Goal: Information Seeking & Learning: Learn about a topic

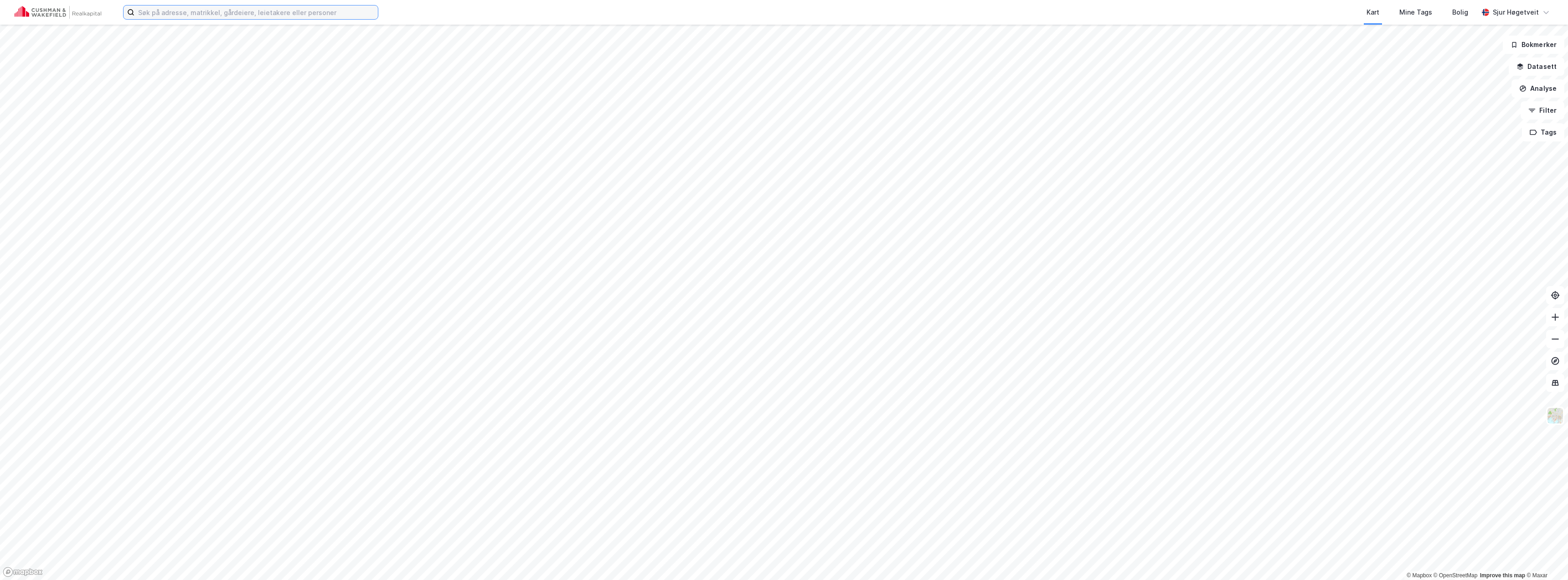
click at [194, 18] on input at bounding box center [256, 12] width 244 height 13
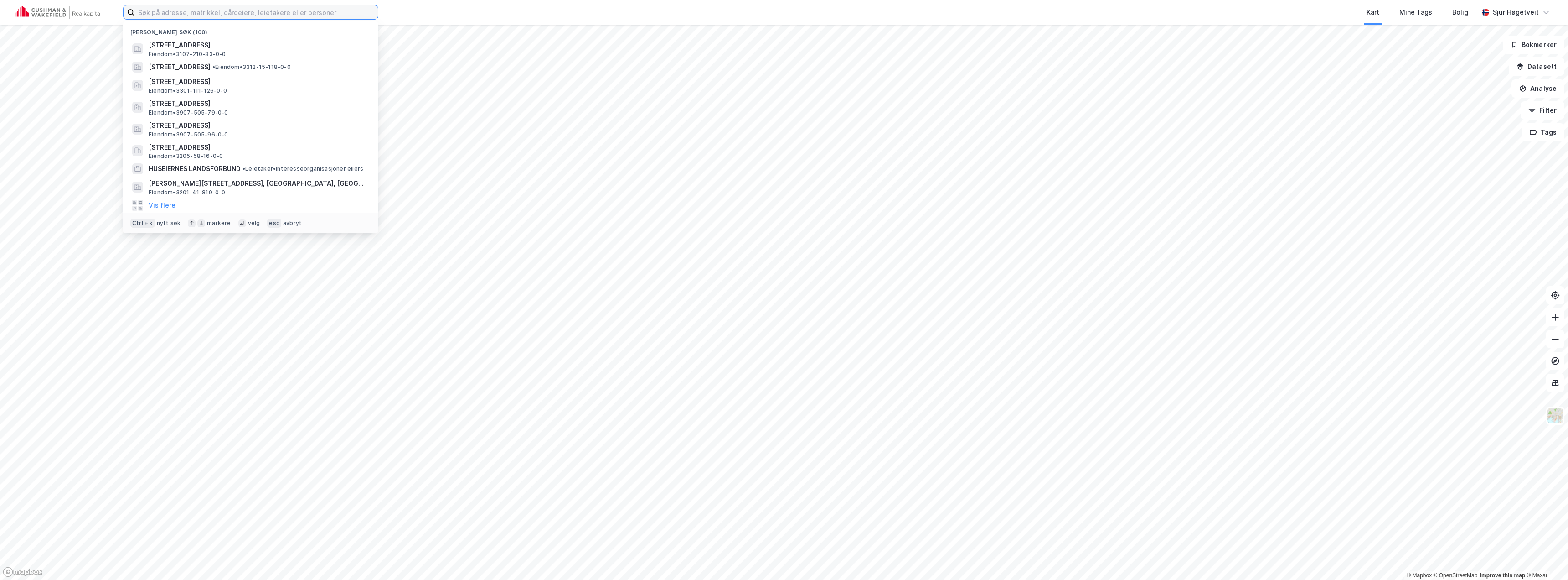
paste input "[URL][DOMAIN_NAME]"
type input "[URL][DOMAIN_NAME]"
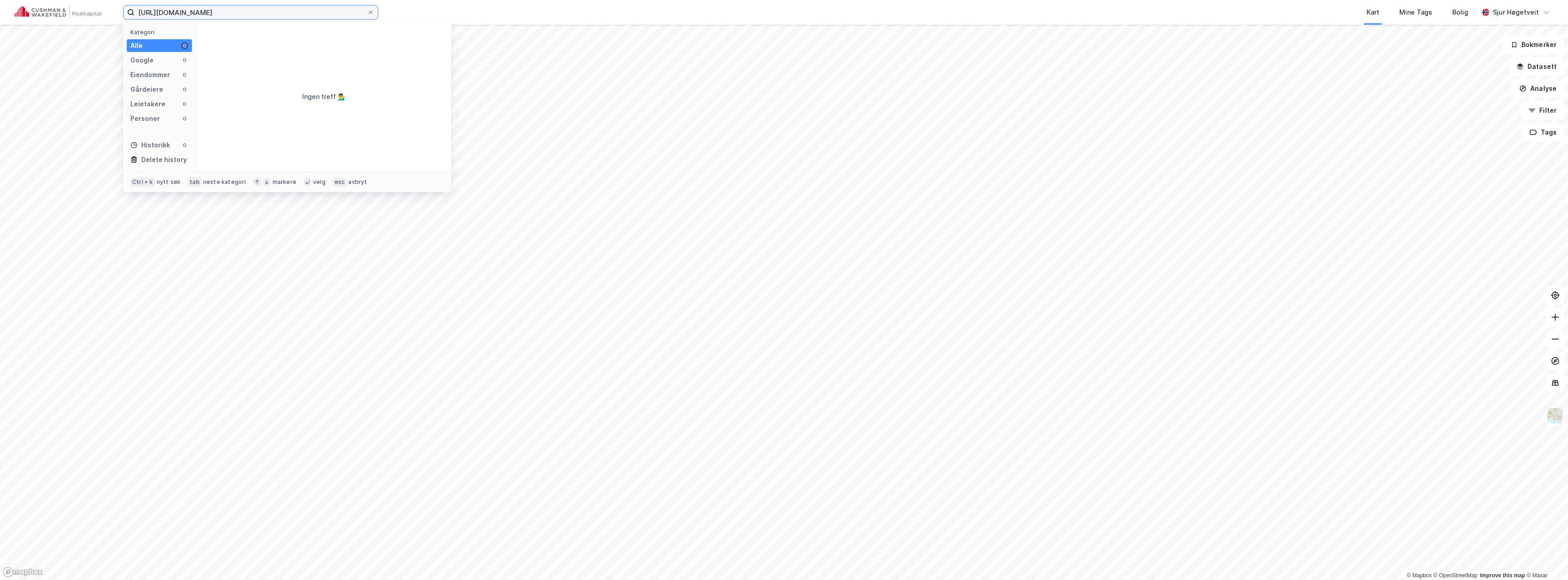
click at [0, 64] on div "[URL][DOMAIN_NAME] Kategori Alle 0 Google 0 Eiendommer 0 Gårdeiere 0 Leietakere…" at bounding box center [784, 290] width 1568 height 580
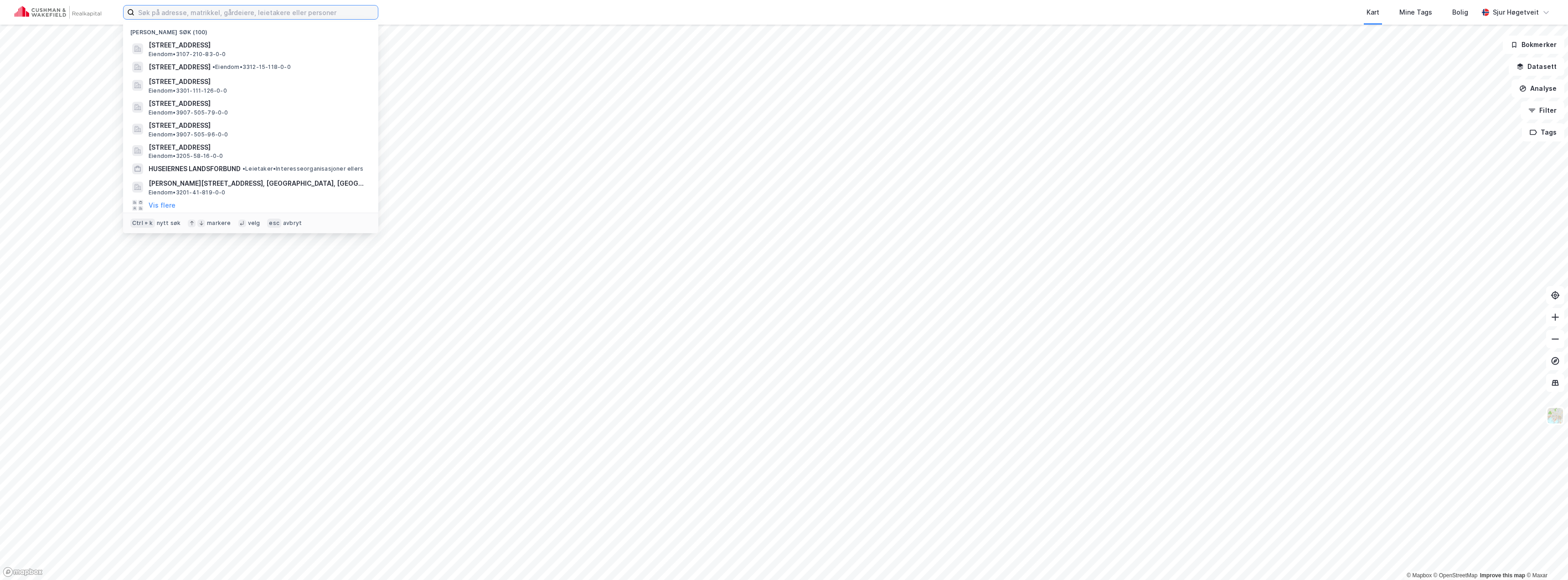
paste input "Rolf [STREET_ADDRESS]"
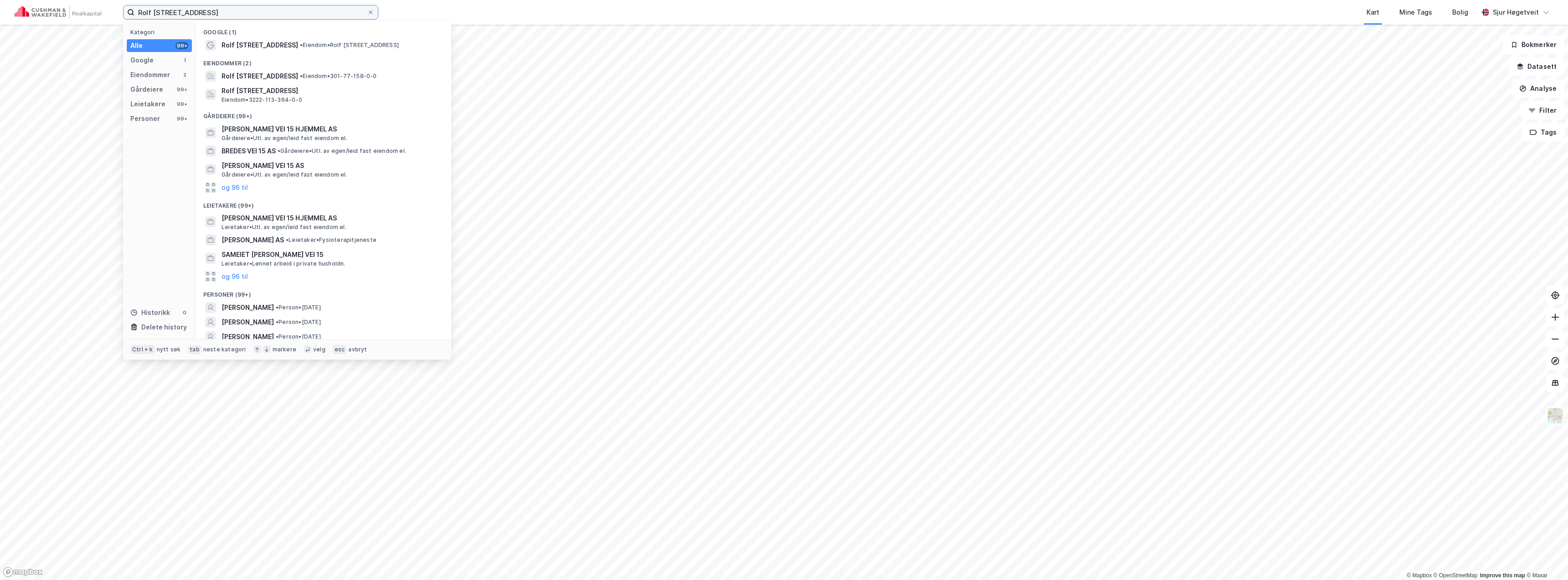
type input "Rolf [STREET_ADDRESS]"
click at [384, 42] on span "• Eiendom • Rolf [STREET_ADDRESS]" at bounding box center [349, 45] width 99 height 7
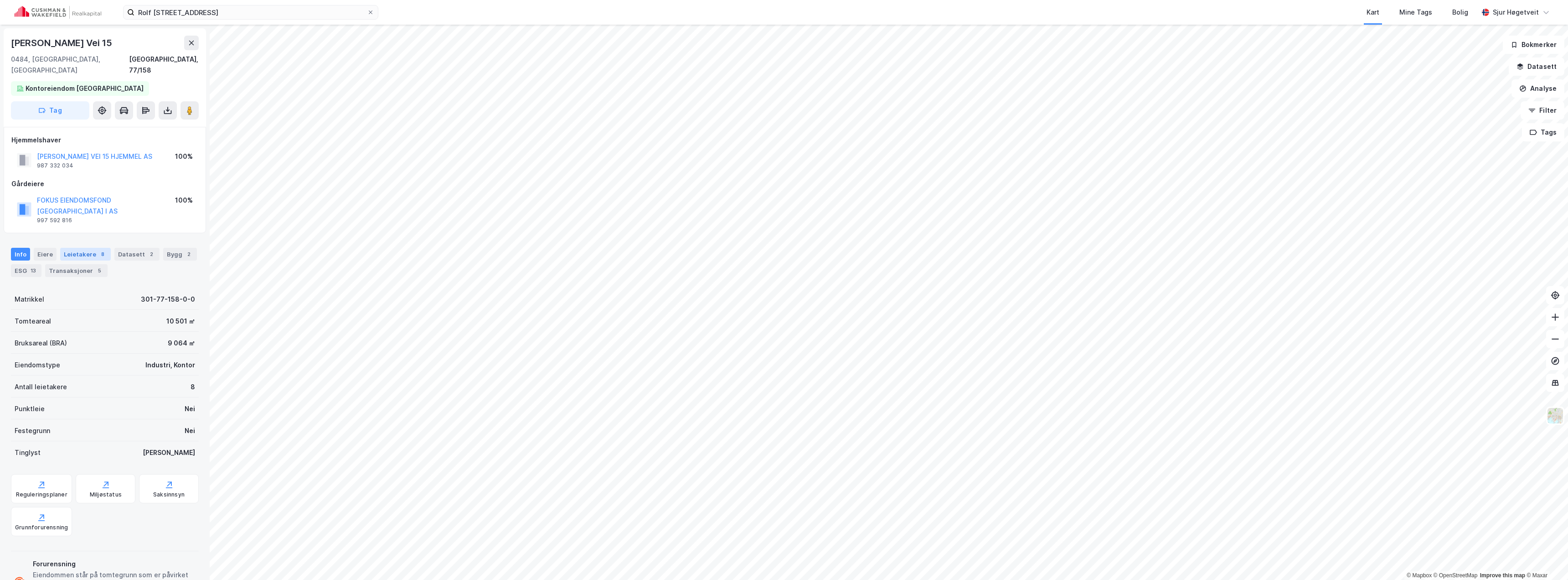
click at [98, 250] on div "8" at bounding box center [102, 255] width 9 height 9
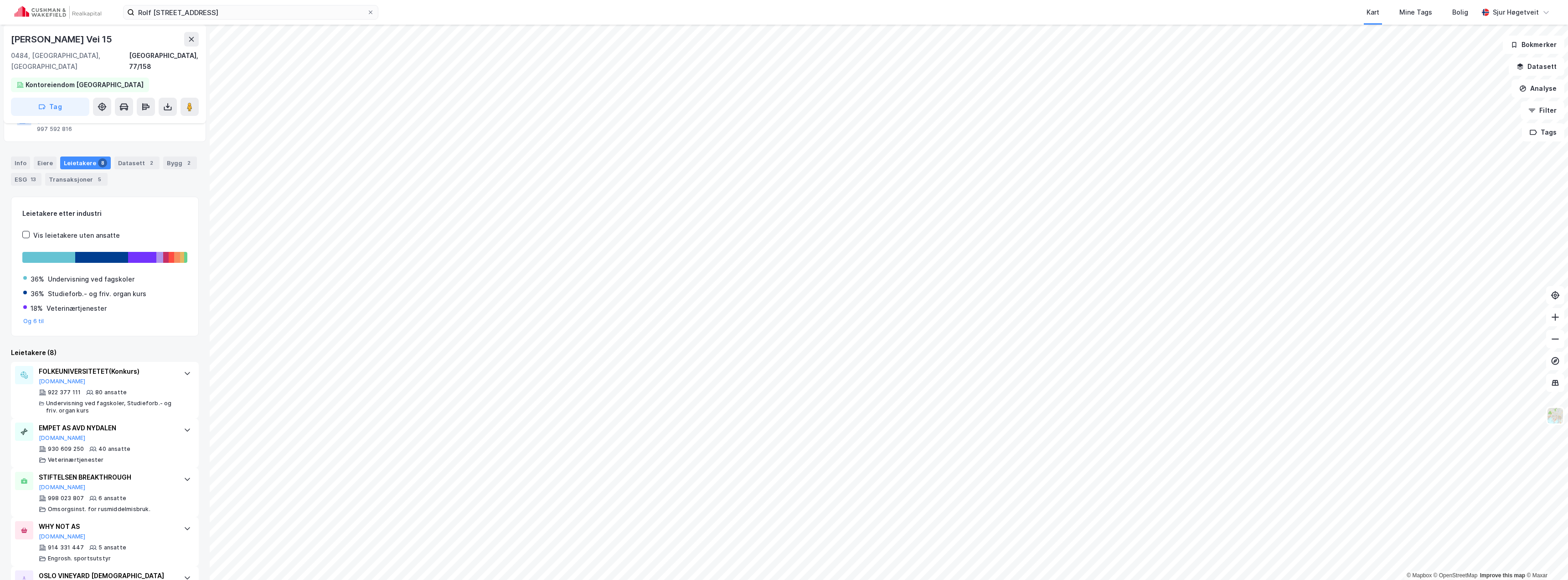
scroll to position [137, 0]
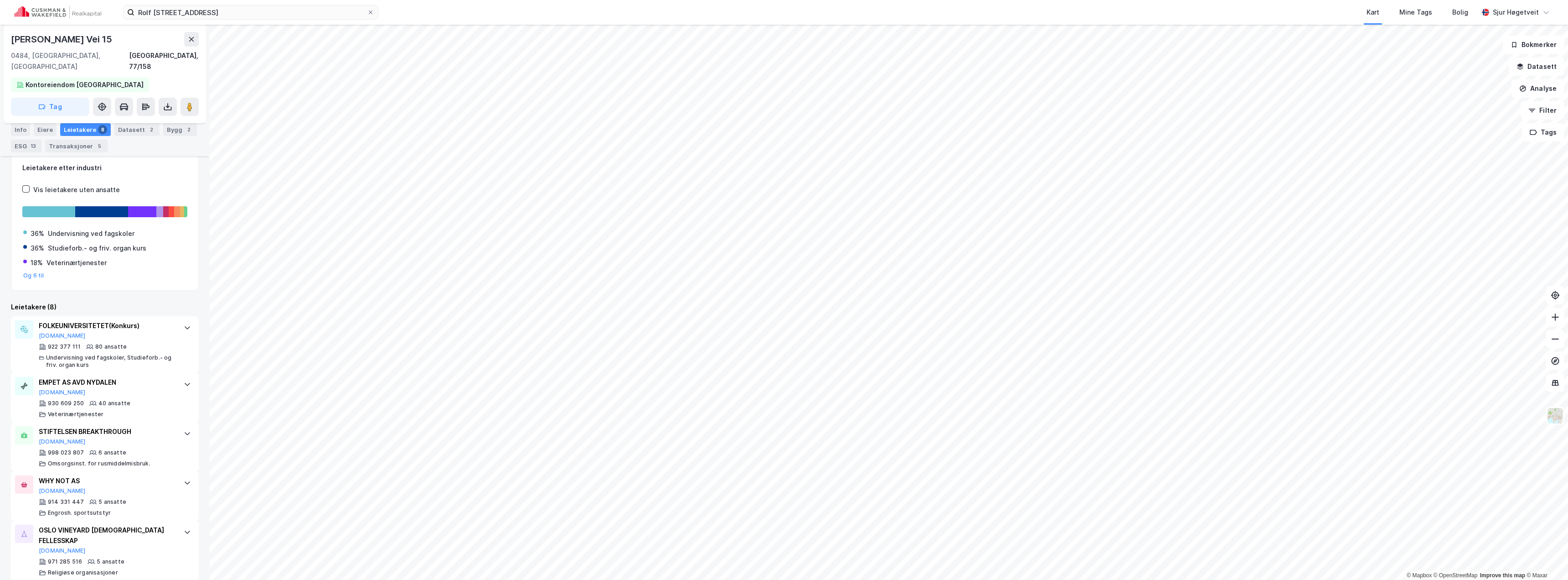
click at [125, 134] on div "Datasett 2" at bounding box center [137, 129] width 45 height 13
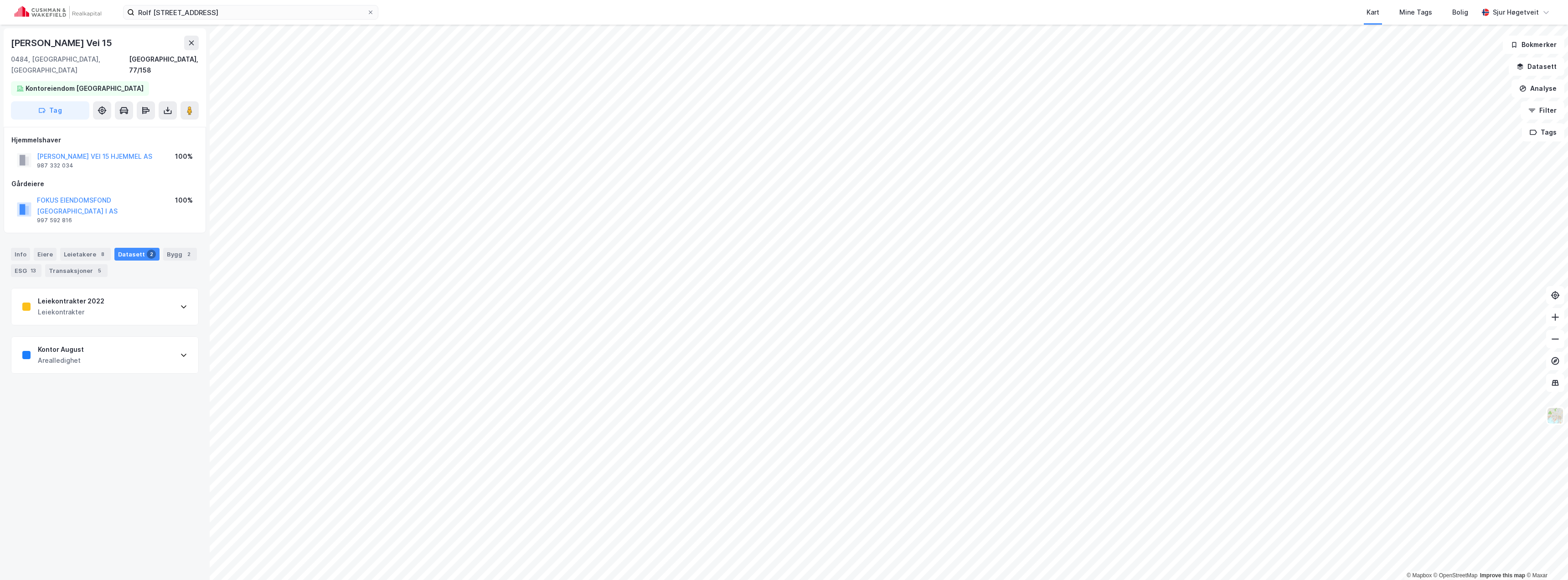
click at [107, 337] on div "Kontor August Arealledighet" at bounding box center [104, 355] width 187 height 36
click at [105, 337] on div "Kontor August Arealledighet" at bounding box center [104, 355] width 187 height 36
click at [113, 288] on div "Leiekontrakter 2022 Leiekontrakter" at bounding box center [104, 306] width 187 height 36
click at [24, 248] on div "Info" at bounding box center [20, 254] width 19 height 13
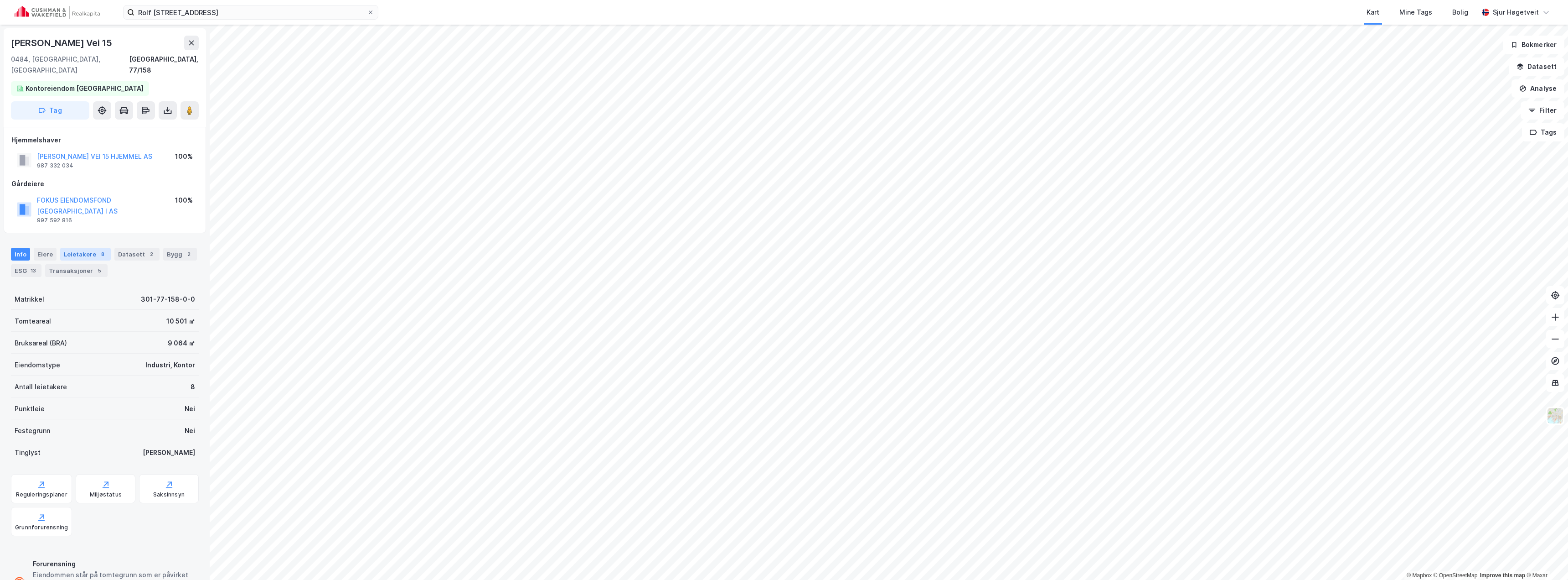
click at [64, 248] on div "Leietakere 8" at bounding box center [86, 254] width 51 height 13
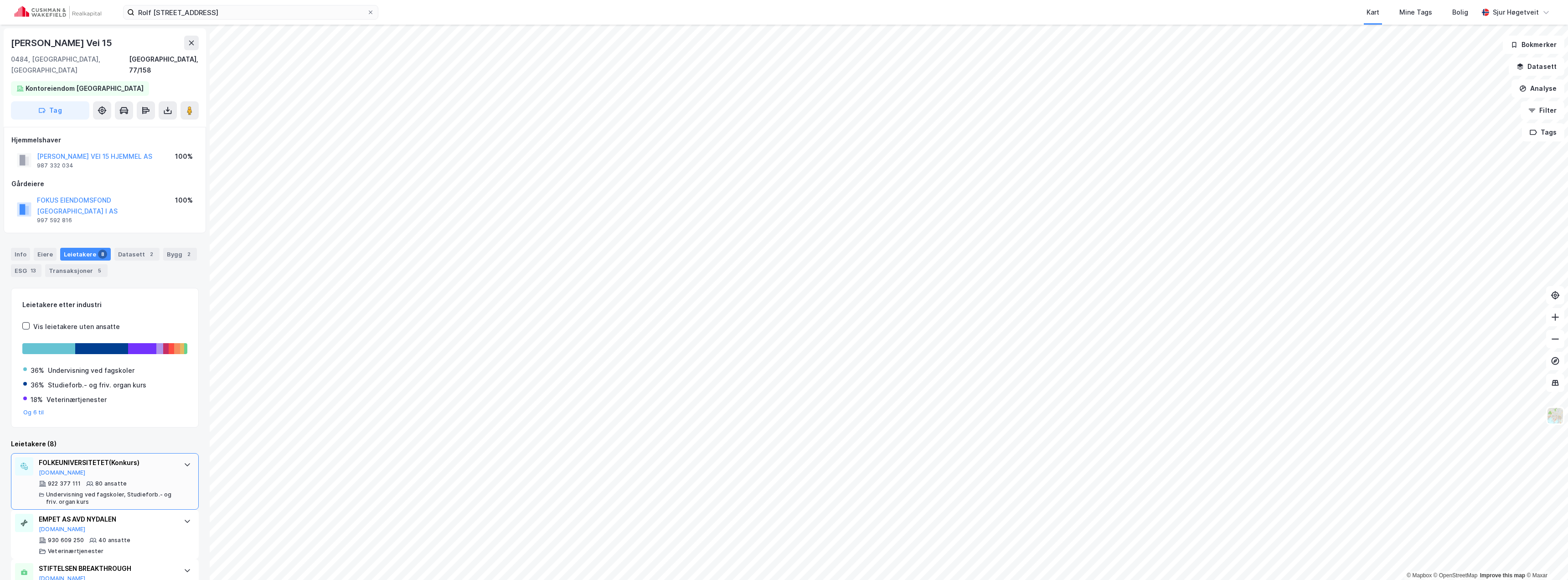
click at [145, 457] on div "FOLKEUNIVERSITETET (Konkurs)" at bounding box center [106, 462] width 136 height 11
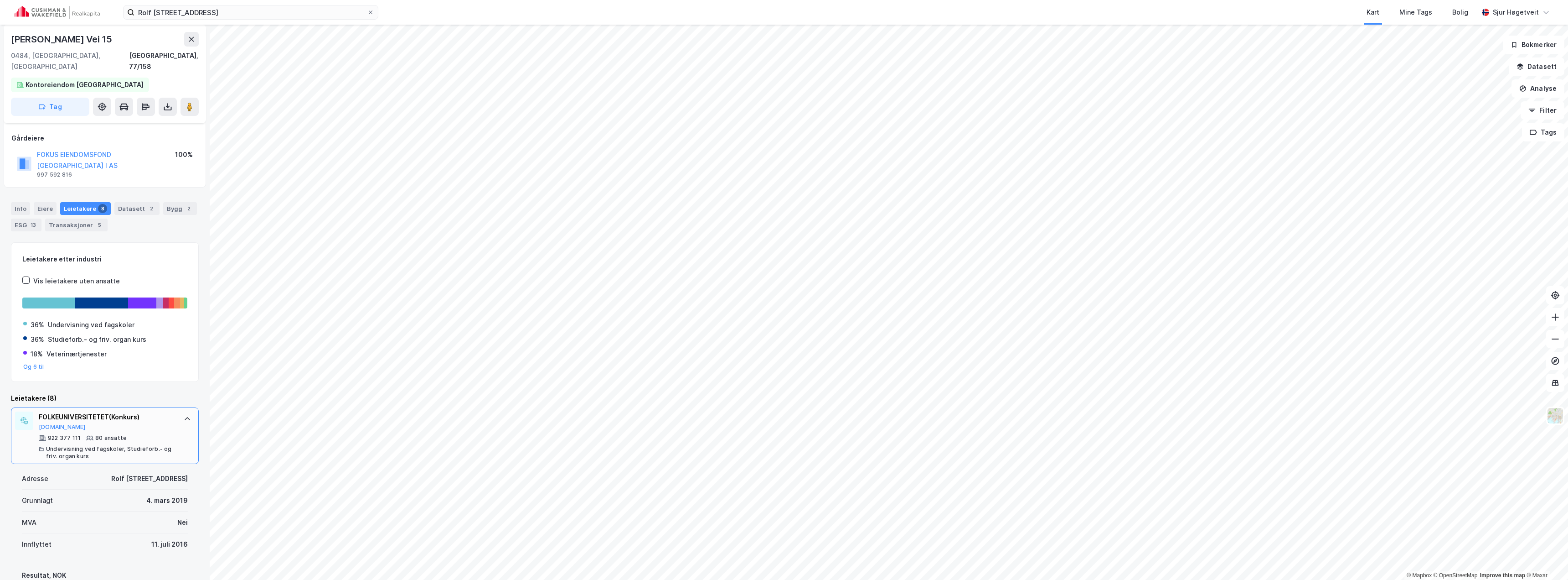
click at [165, 434] on div "922 377 111 80 ansatte Undervisning ved fagskoler, Studieforb.- og friv. organ …" at bounding box center [106, 447] width 136 height 25
